Goal: Task Accomplishment & Management: Manage account settings

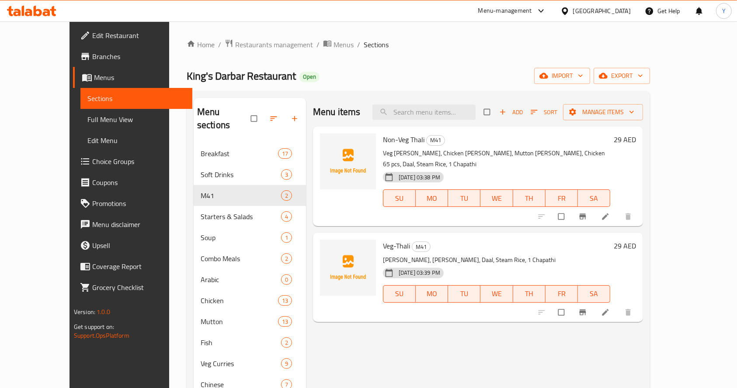
click at [383, 254] on p "[PERSON_NAME], [PERSON_NAME], Daal, Steam Rice, 1 Chapathi" at bounding box center [496, 259] width 227 height 11
click at [328, 248] on icon "upload picture" at bounding box center [331, 251] width 7 height 7
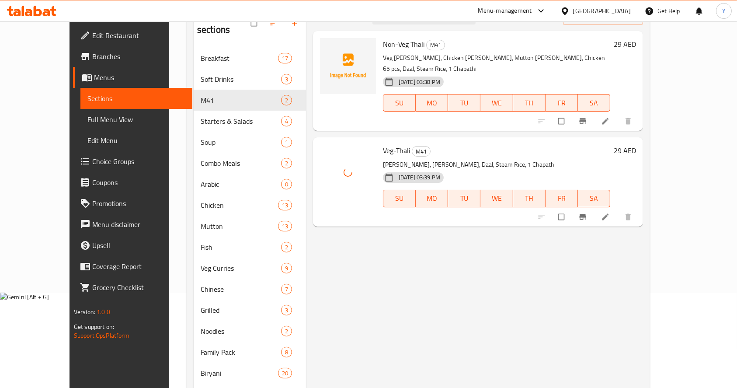
scroll to position [110, 0]
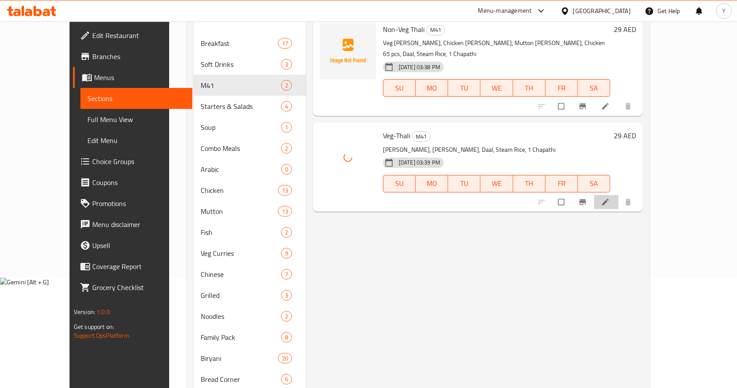
click at [610, 198] on icon at bounding box center [605, 202] width 9 height 9
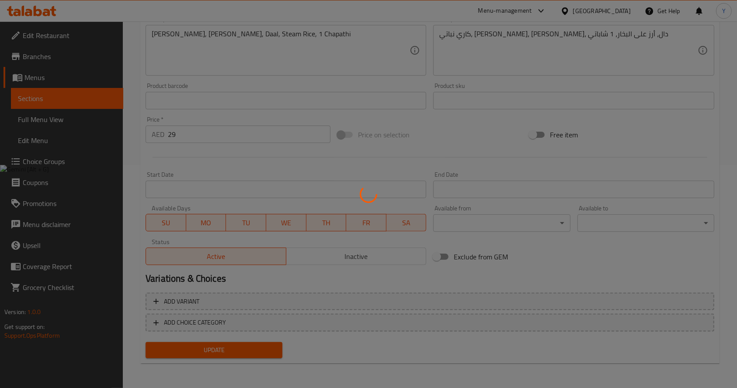
scroll to position [230, 0]
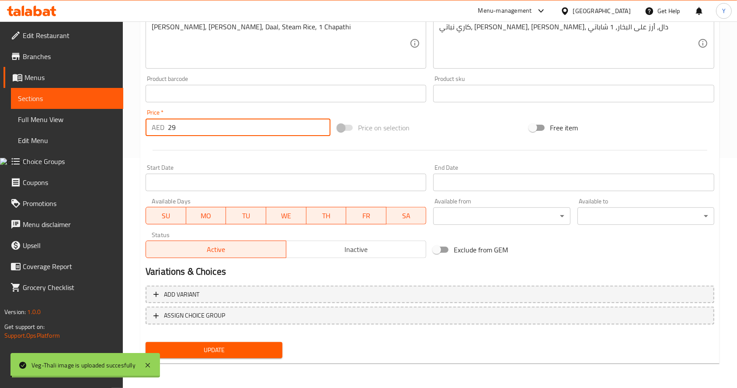
click at [192, 133] on input "29" at bounding box center [249, 126] width 163 height 17
type input "24"
click at [243, 351] on span "Update" at bounding box center [214, 349] width 123 height 11
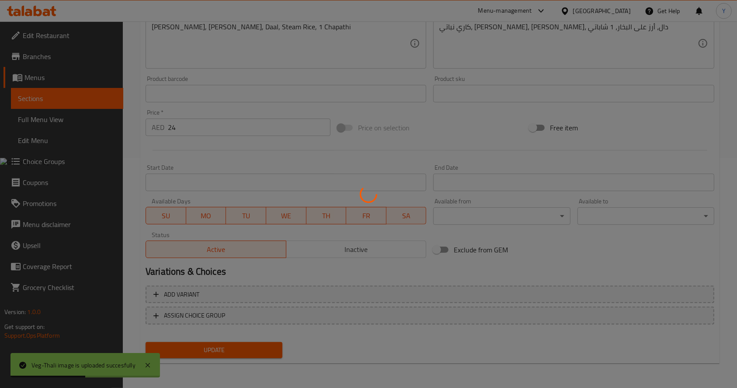
scroll to position [0, 0]
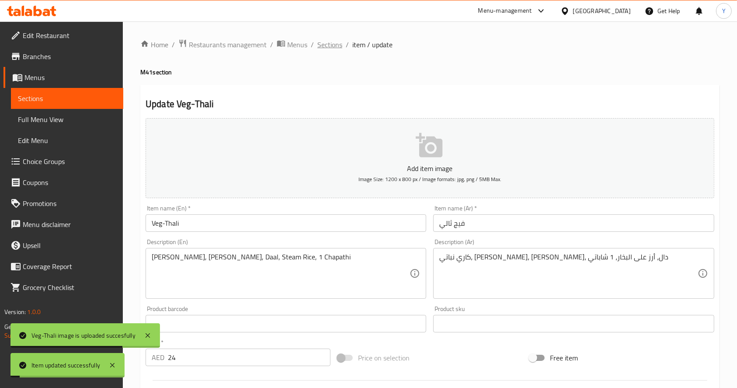
click at [337, 45] on span "Sections" at bounding box center [329, 44] width 25 height 10
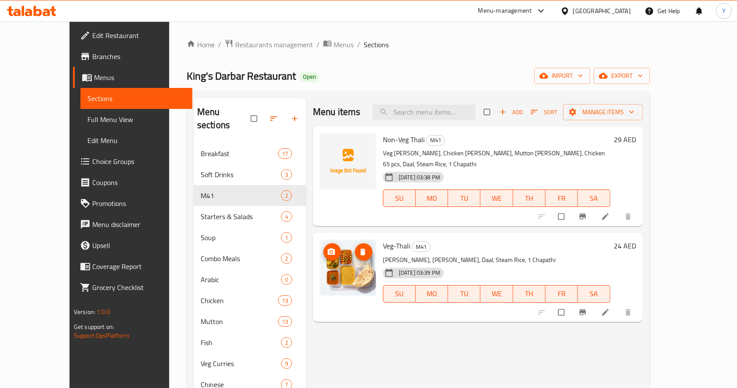
click at [338, 267] on img at bounding box center [348, 268] width 56 height 56
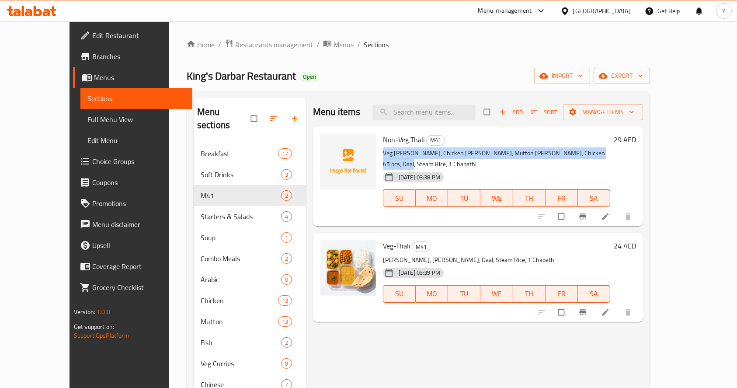
drag, startPoint x: 587, startPoint y: 149, endPoint x: 365, endPoint y: 152, distance: 222.1
click at [383, 152] on p "Veg [PERSON_NAME], Chicken [PERSON_NAME], Mutton [PERSON_NAME], Chicken 65 pcs,…" at bounding box center [496, 159] width 227 height 22
copy p "Veg [PERSON_NAME], Chicken [PERSON_NAME], Mutton [PERSON_NAME], Chicken 65 pcs,…"
click at [472, 74] on div "King's Darbar Restaurant Open import export" at bounding box center [418, 76] width 463 height 16
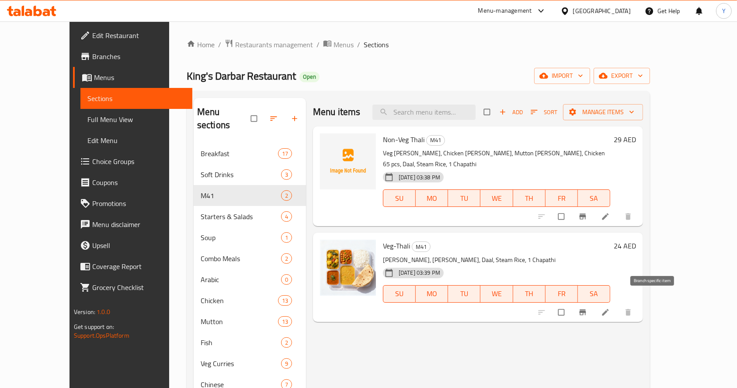
click at [586, 309] on icon "Branch-specific-item" at bounding box center [583, 312] width 7 height 6
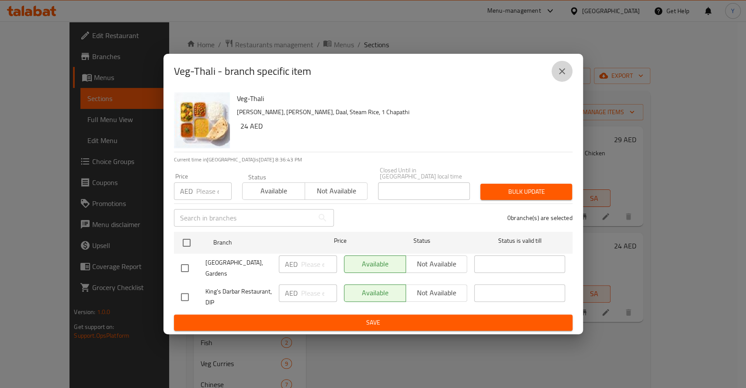
click at [566, 67] on icon "close" at bounding box center [562, 71] width 10 height 10
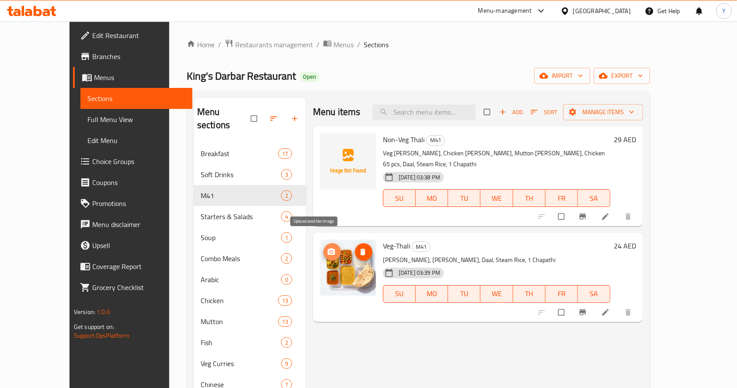
drag, startPoint x: 319, startPoint y: 244, endPoint x: 334, endPoint y: 262, distance: 23.6
click at [328, 143] on icon "upload picture" at bounding box center [331, 145] width 7 height 7
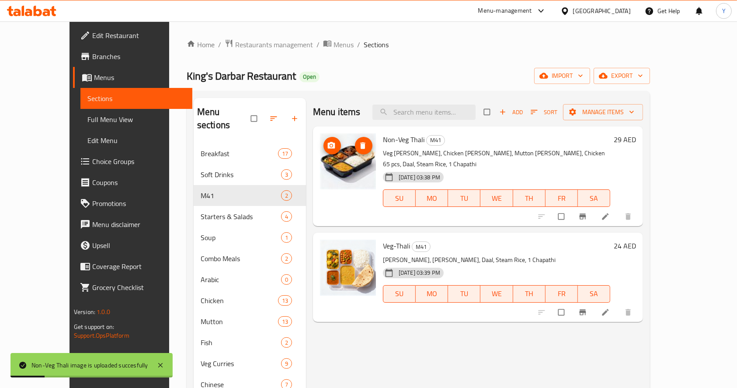
drag, startPoint x: 328, startPoint y: 187, endPoint x: 322, endPoint y: 177, distance: 11.8
